Goal: Information Seeking & Learning: Learn about a topic

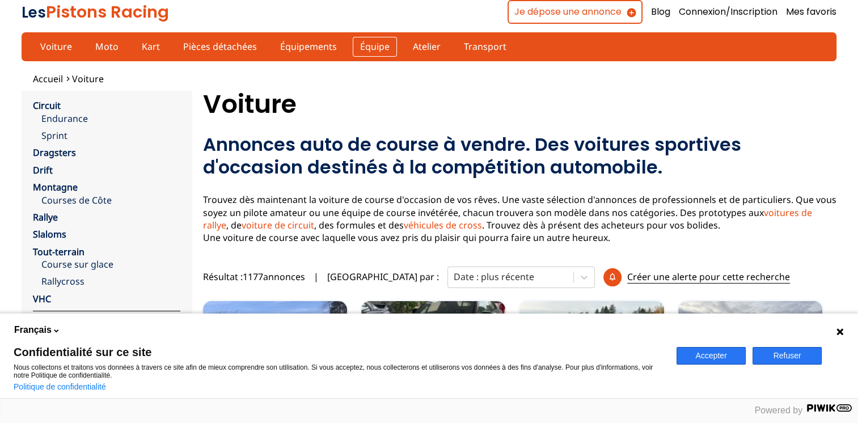
click at [369, 49] on link "Équipe" at bounding box center [375, 46] width 44 height 19
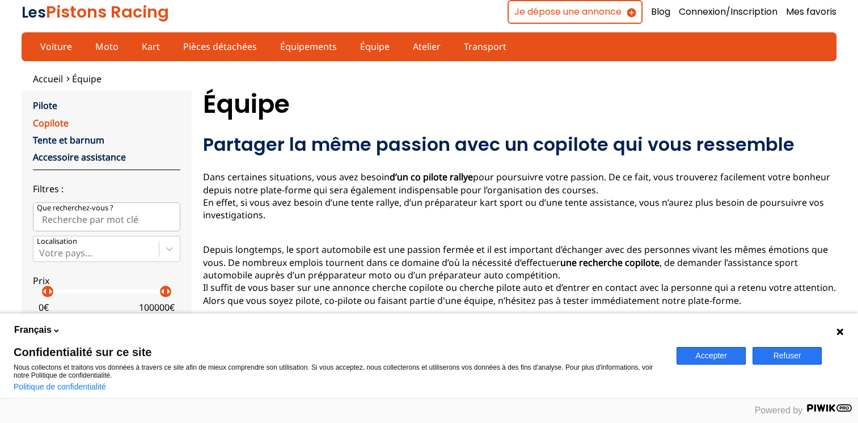
click at [61, 119] on link "Copilote" at bounding box center [51, 123] width 36 height 12
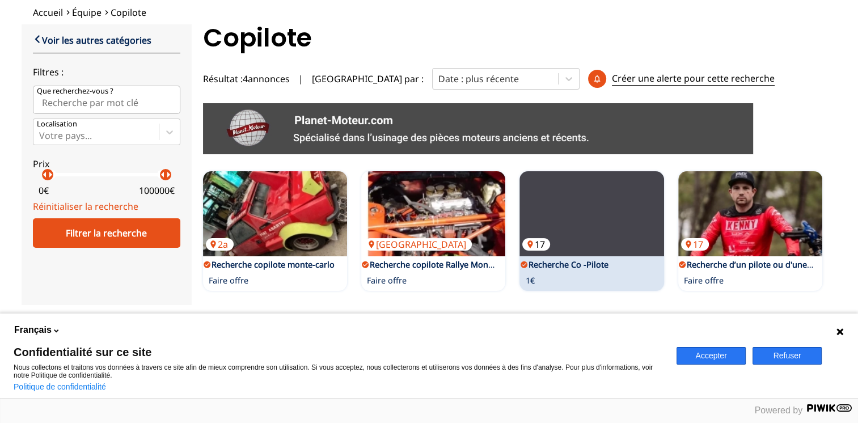
scroll to position [170, 0]
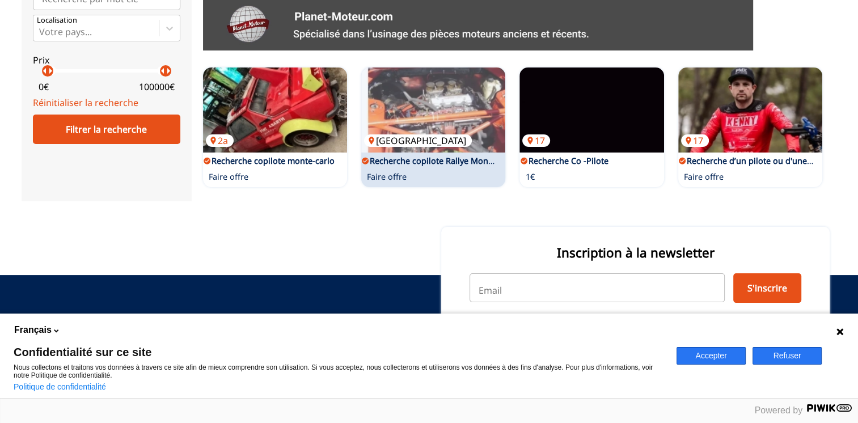
click at [454, 130] on img at bounding box center [433, 110] width 144 height 85
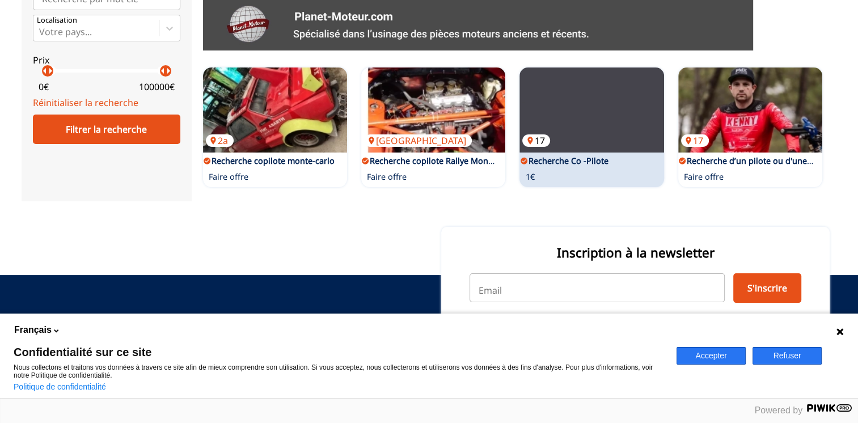
click at [567, 130] on img at bounding box center [592, 110] width 144 height 85
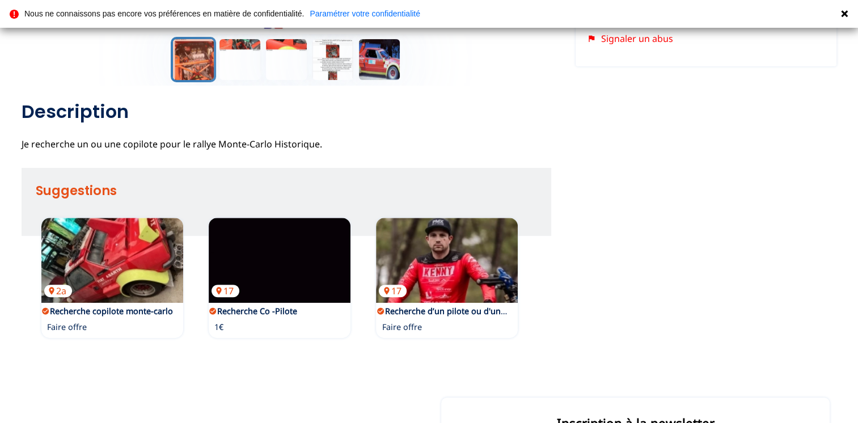
scroll to position [340, 0]
